Goal: Information Seeking & Learning: Learn about a topic

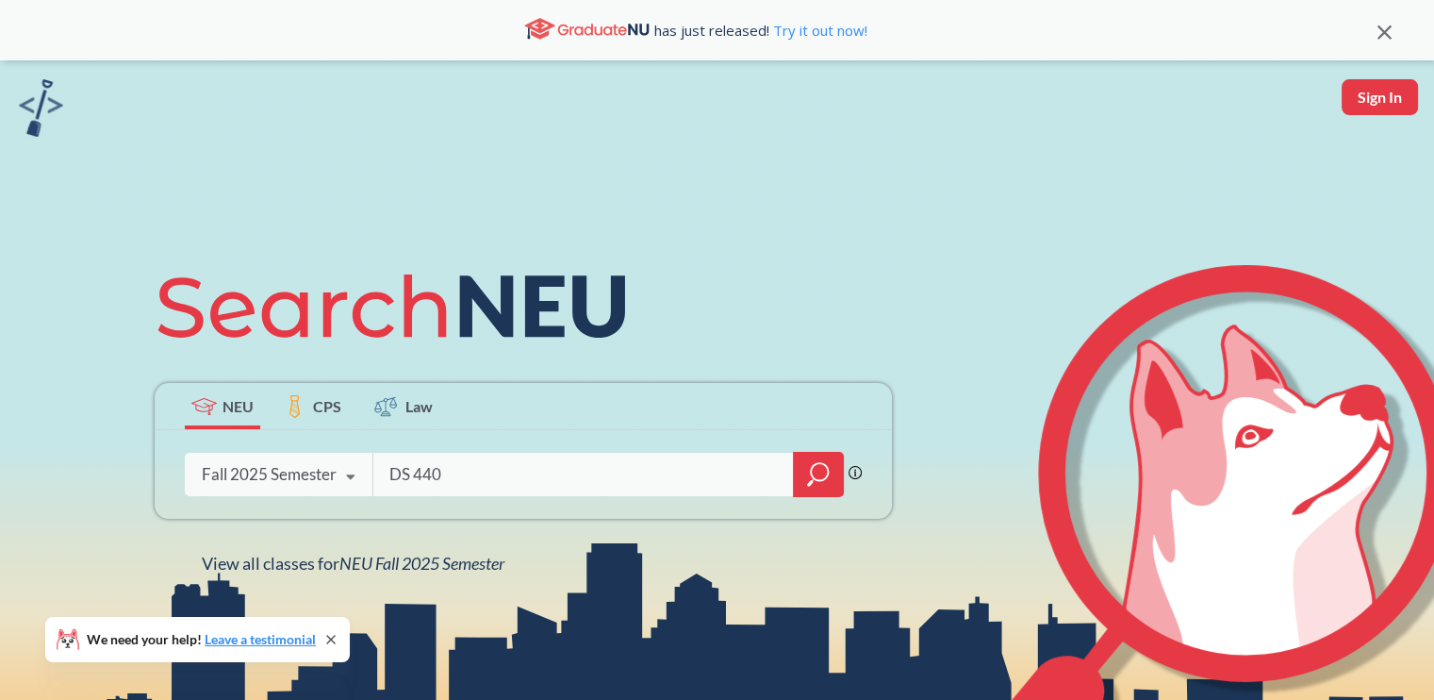
type input "DS 4400"
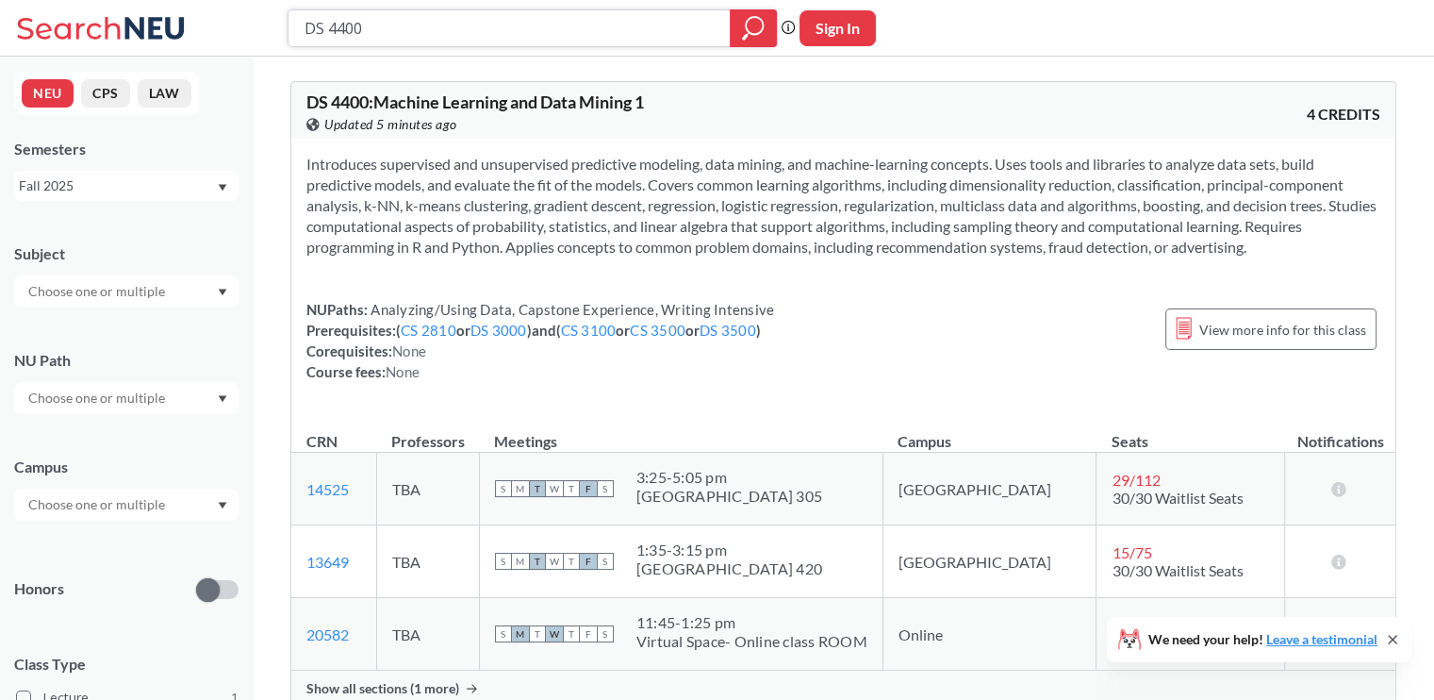
click at [414, 26] on input "DS 4400" at bounding box center [510, 28] width 414 height 32
type input "[PERSON_NAME]"
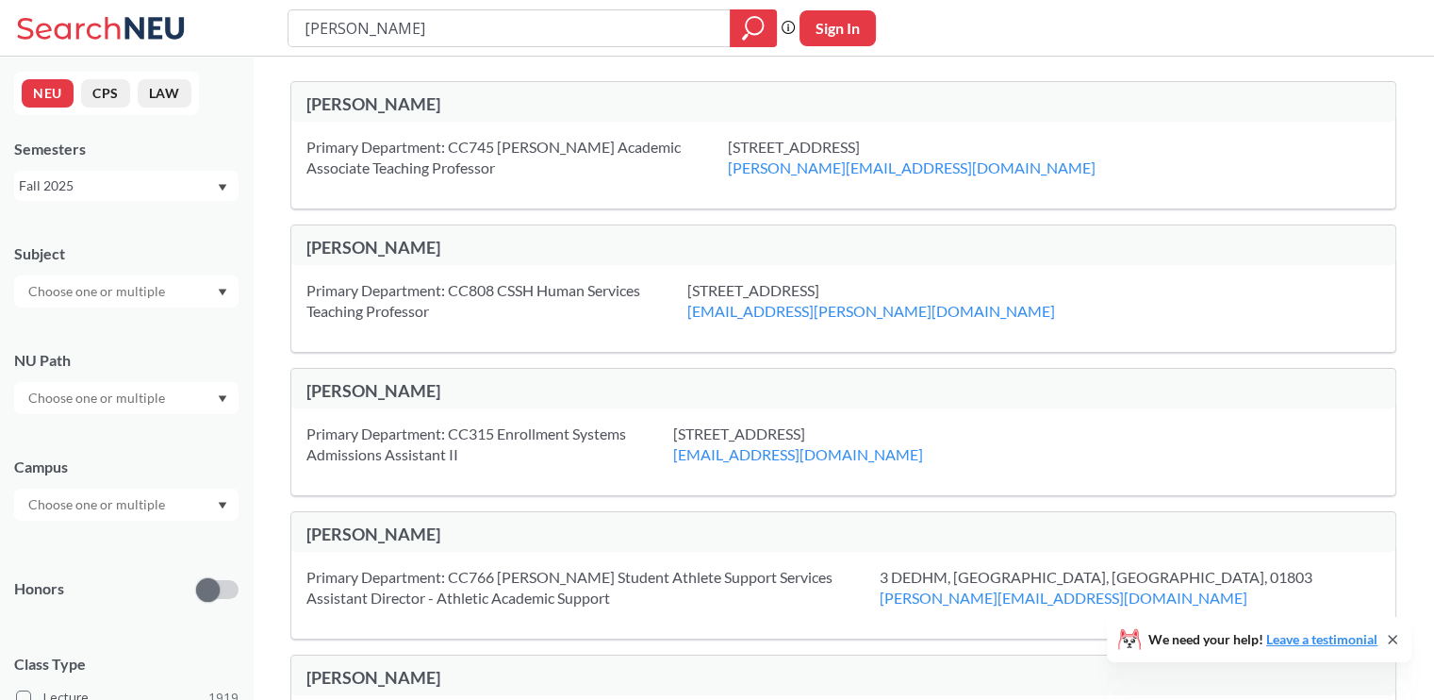
click at [143, 295] on input "text" at bounding box center [98, 291] width 158 height 23
type input "DS 4400"
click at [180, 239] on div "Subject DS 4400" at bounding box center [126, 265] width 224 height 83
click at [386, 31] on input "[PERSON_NAME]" at bounding box center [510, 28] width 414 height 32
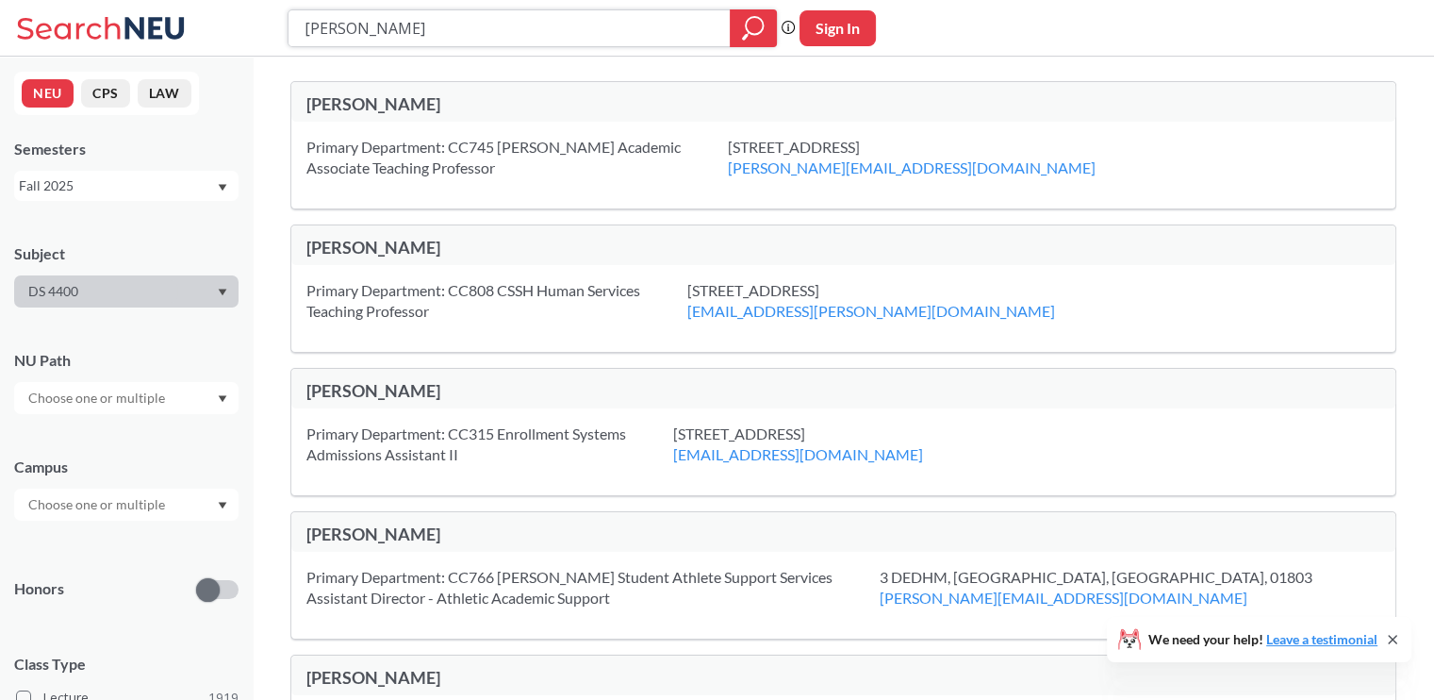
click at [386, 31] on input "[PERSON_NAME]" at bounding box center [510, 28] width 414 height 32
type input "DS 4400"
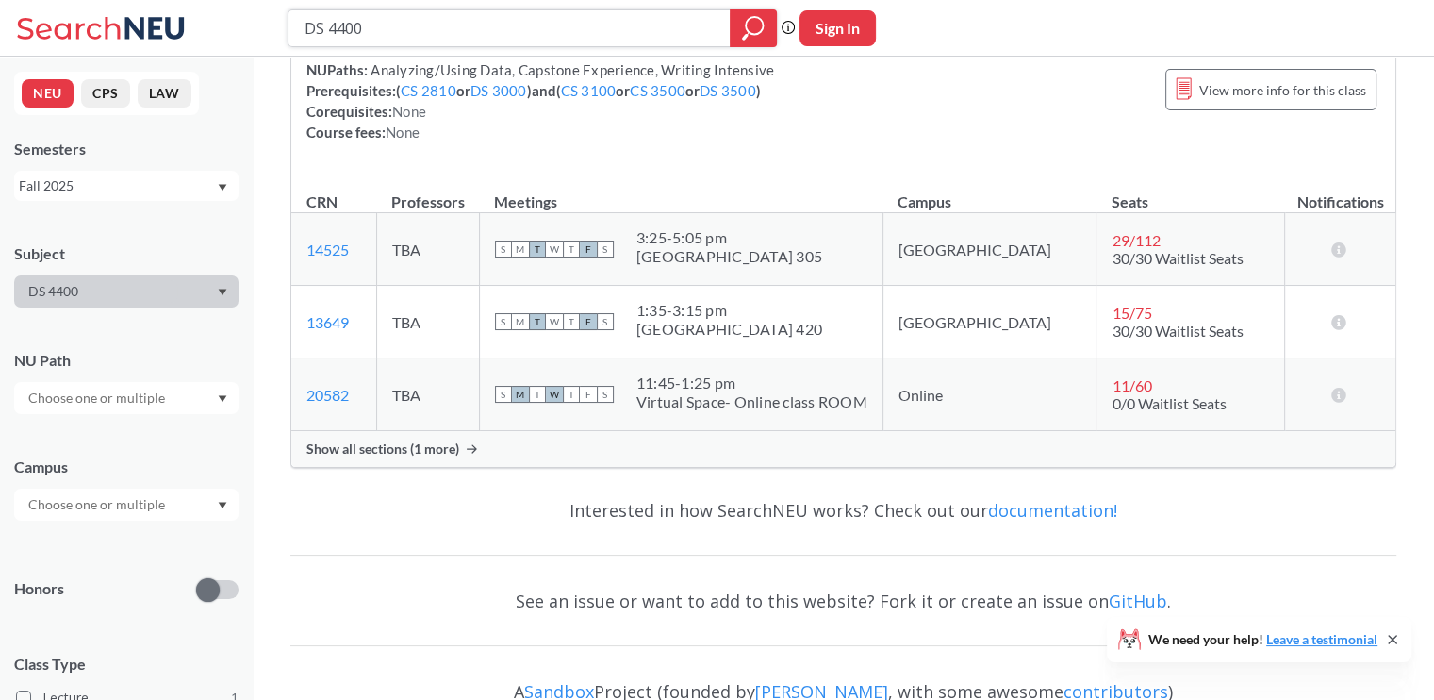
scroll to position [309, 0]
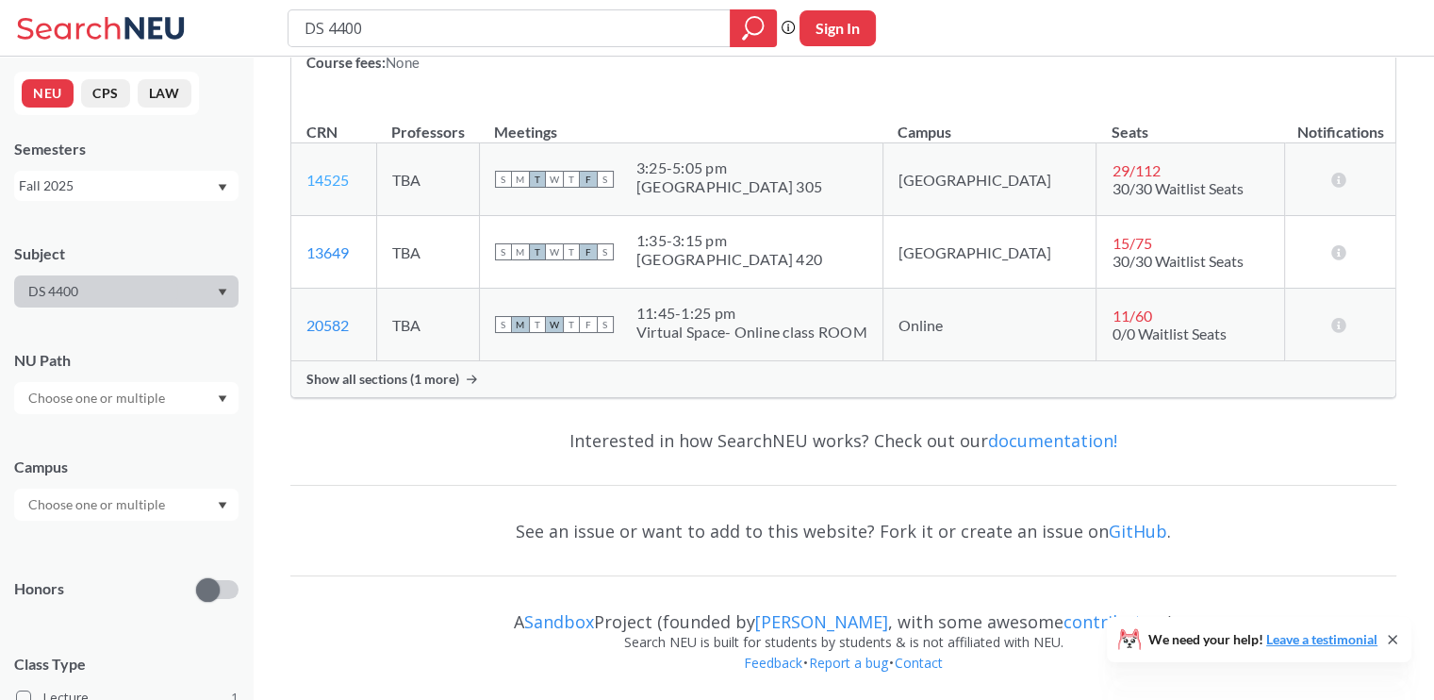
click at [340, 180] on link "14525" at bounding box center [327, 180] width 42 height 18
click at [330, 250] on link "13649" at bounding box center [327, 252] width 42 height 18
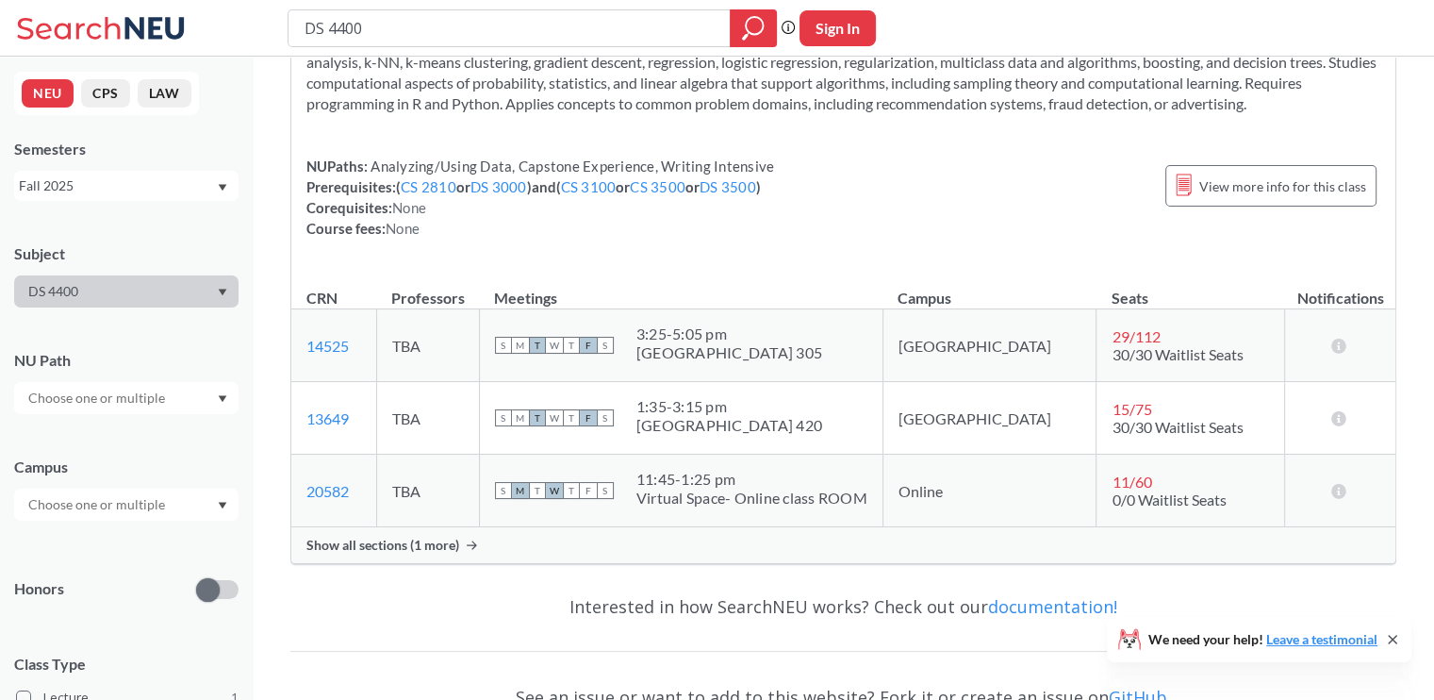
scroll to position [145, 0]
click at [1314, 187] on span "View more info for this class" at bounding box center [1282, 185] width 167 height 24
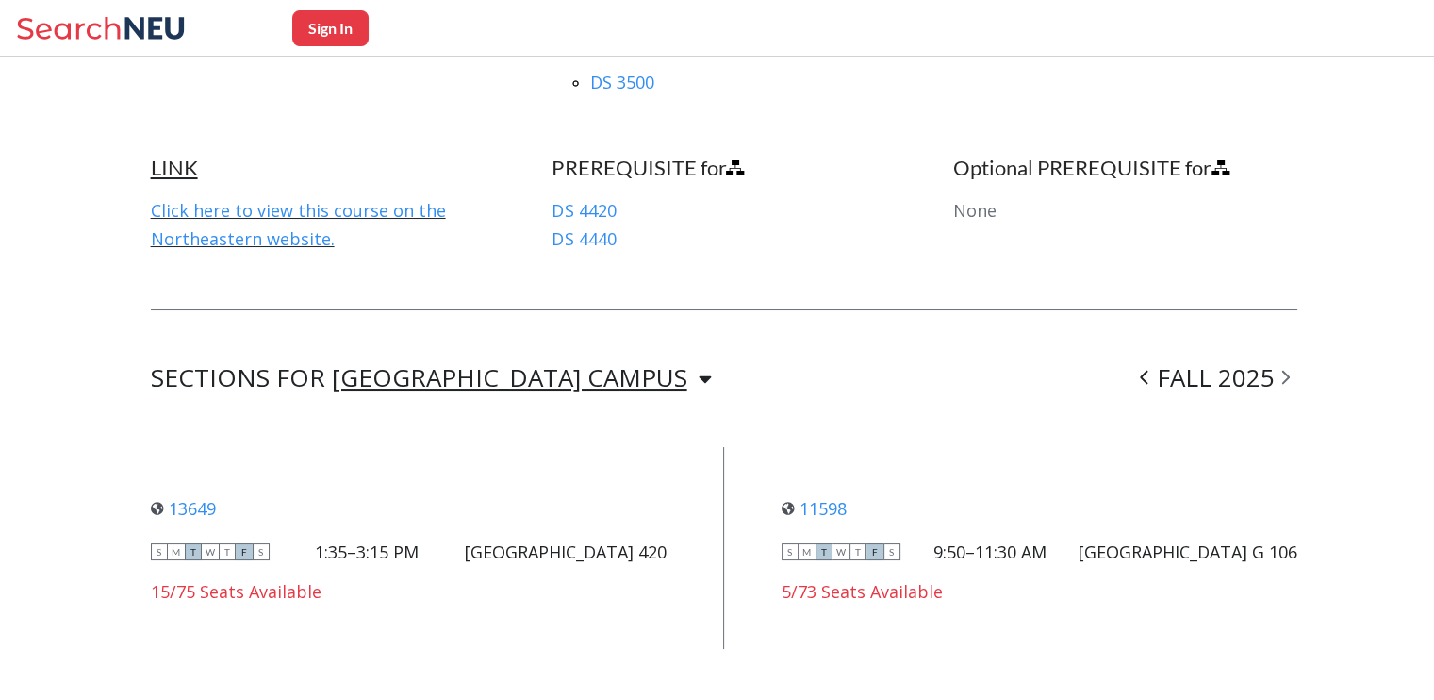
scroll to position [1335, 0]
click at [471, 367] on div "[GEOGRAPHIC_DATA] CAMPUS" at bounding box center [509, 377] width 355 height 21
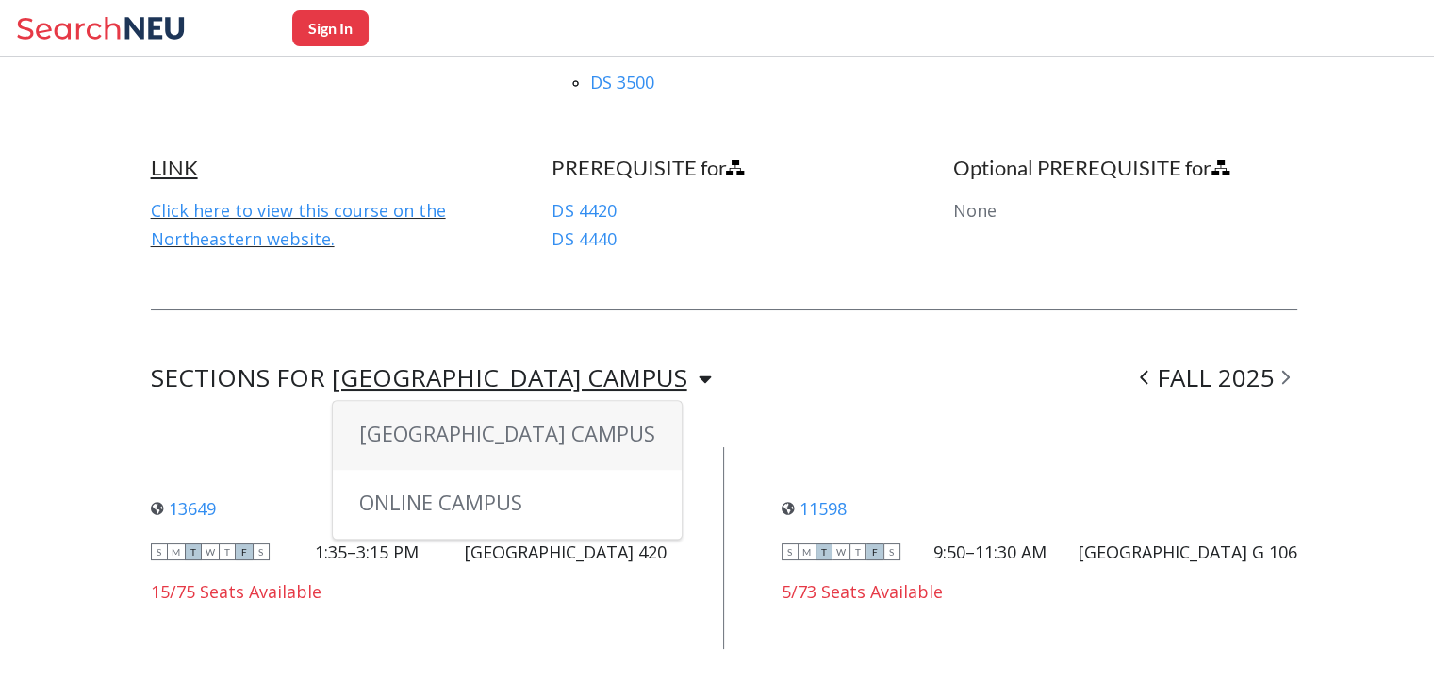
click at [471, 367] on div "[GEOGRAPHIC_DATA] CAMPUS" at bounding box center [509, 377] width 355 height 21
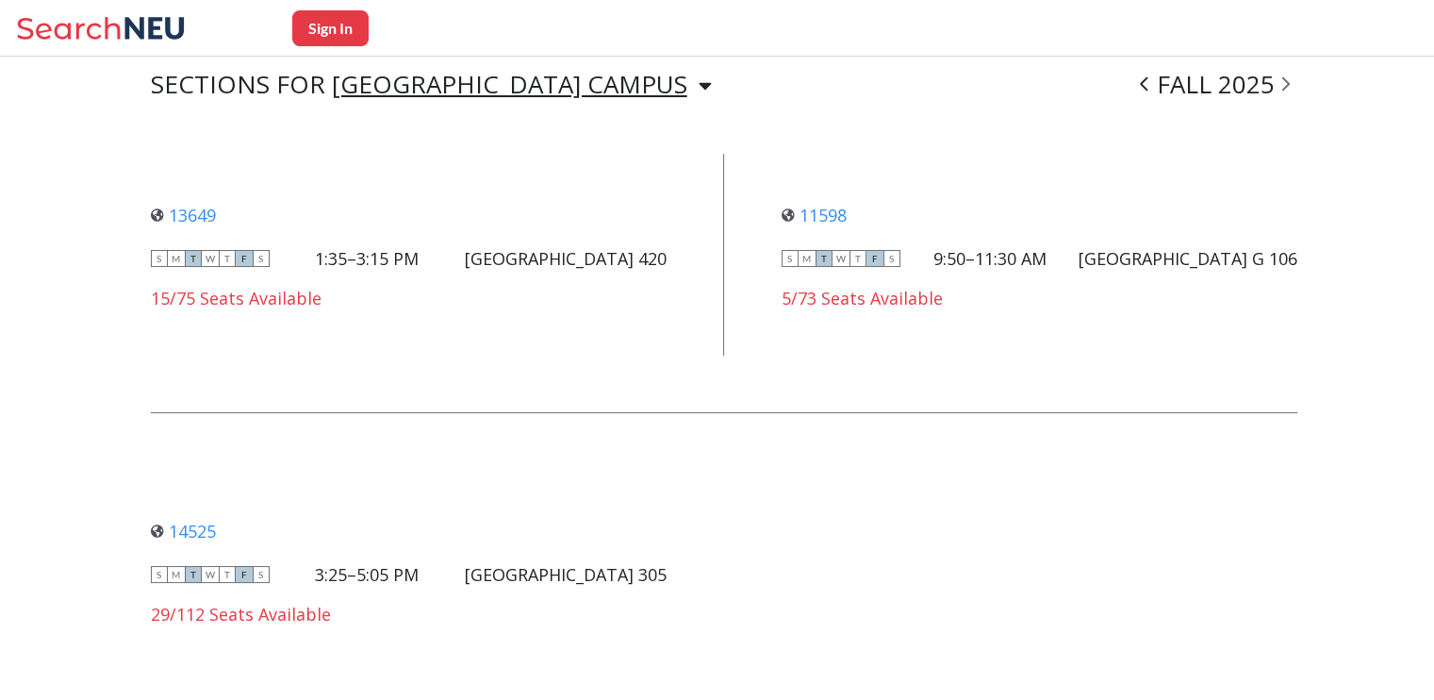
scroll to position [1627, 0]
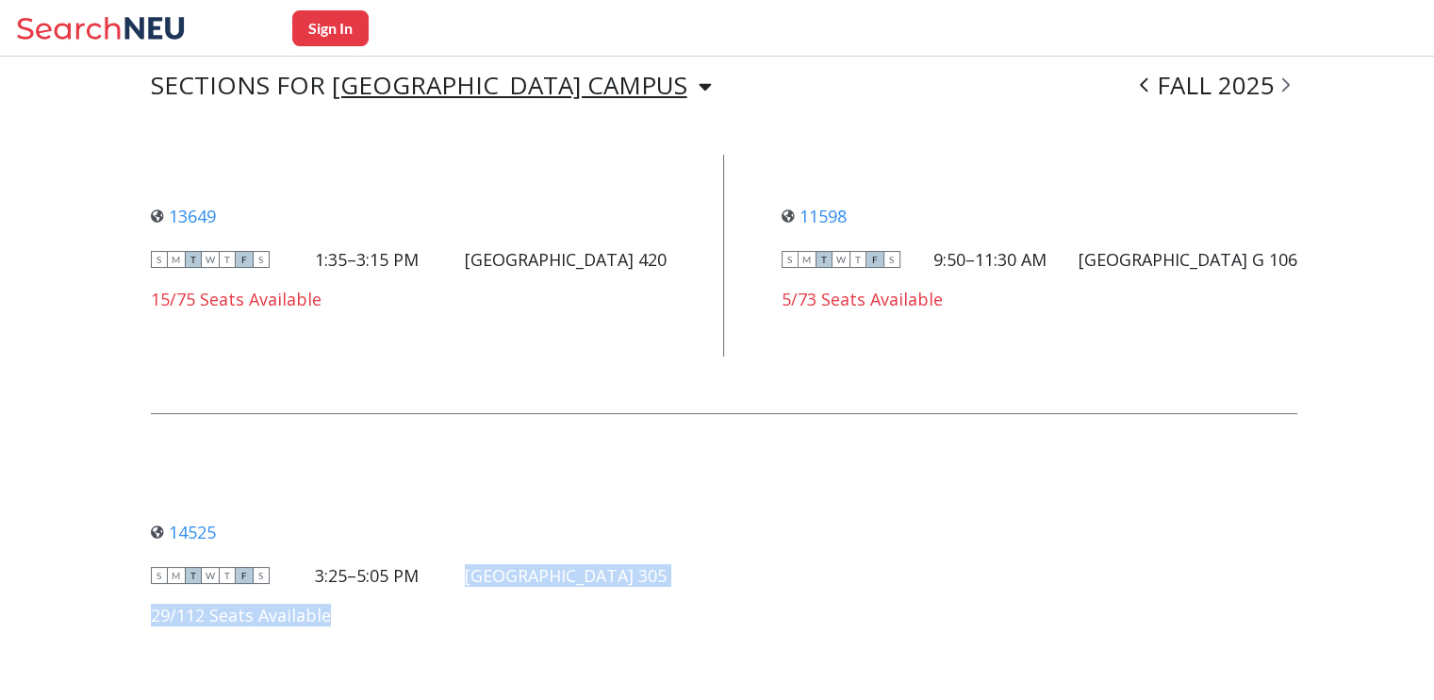
drag, startPoint x: 674, startPoint y: 563, endPoint x: 535, endPoint y: 544, distance: 139.9
click at [535, 544] on div "14525 View this section on Banner. S M T W T F S 3:25–5:05 PM [GEOGRAPHIC_DATA]…" at bounding box center [724, 571] width 1147 height 202
click at [535, 565] on div "S M T W T F S 3:25–5:05 PM [GEOGRAPHIC_DATA] 305" at bounding box center [409, 575] width 517 height 21
click at [535, 565] on div "[GEOGRAPHIC_DATA] 305" at bounding box center [566, 575] width 202 height 21
click at [535, 565] on div "S M T W T F S 3:25–5:05 PM [GEOGRAPHIC_DATA] 305" at bounding box center [409, 575] width 517 height 21
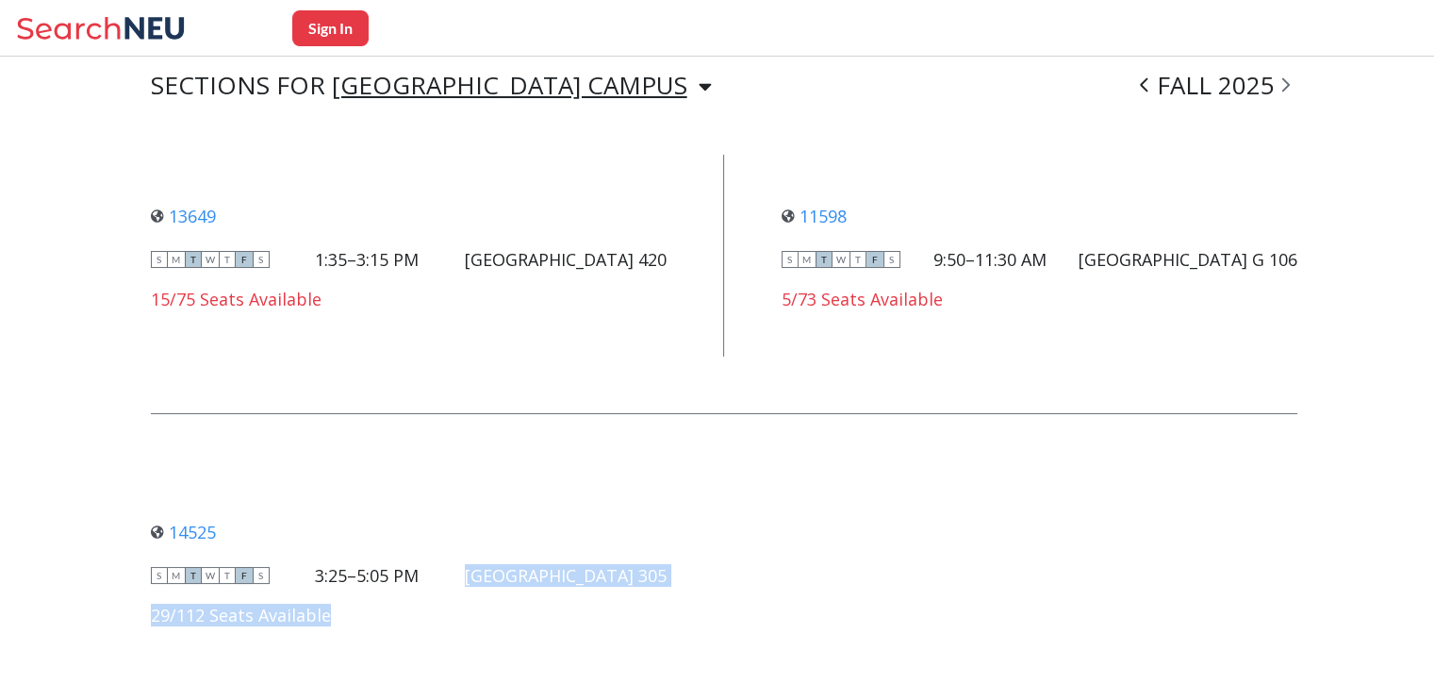
click at [519, 565] on div "S M T W T F S 3:25–5:05 PM [GEOGRAPHIC_DATA] 305" at bounding box center [409, 575] width 517 height 21
drag, startPoint x: 535, startPoint y: 548, endPoint x: 671, endPoint y: 547, distance: 135.8
click at [671, 547] on div "14525 View this section on Banner. S M T W T F S 3:25–5:05 PM [GEOGRAPHIC_DATA]…" at bounding box center [724, 571] width 1147 height 202
copy div "[GEOGRAPHIC_DATA] 305"
